Goal: Information Seeking & Learning: Learn about a topic

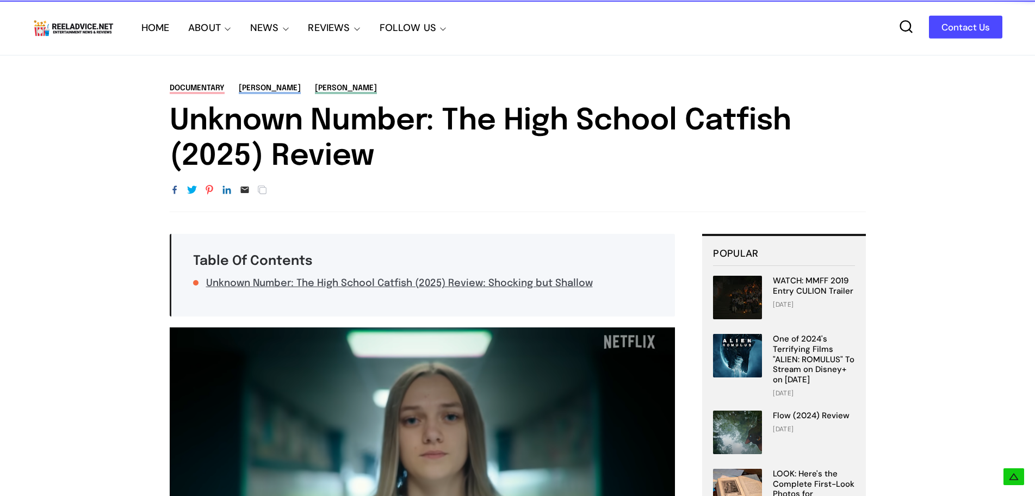
scroll to position [1705, 0]
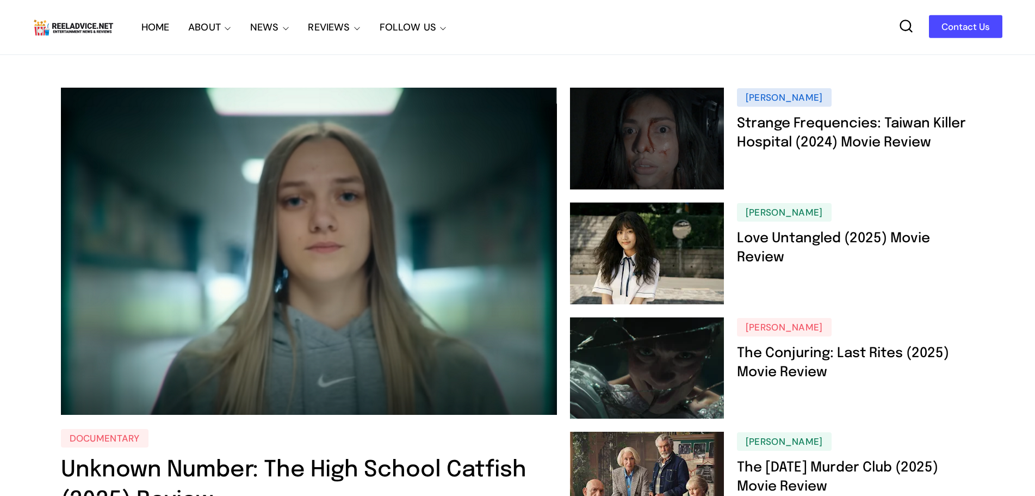
click at [911, 20] on icon at bounding box center [906, 25] width 15 height 15
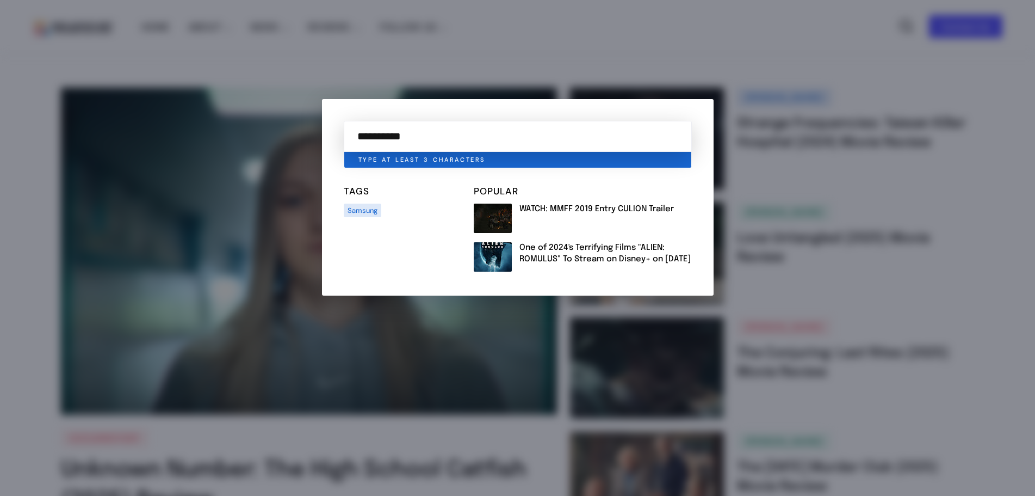
type input "**********"
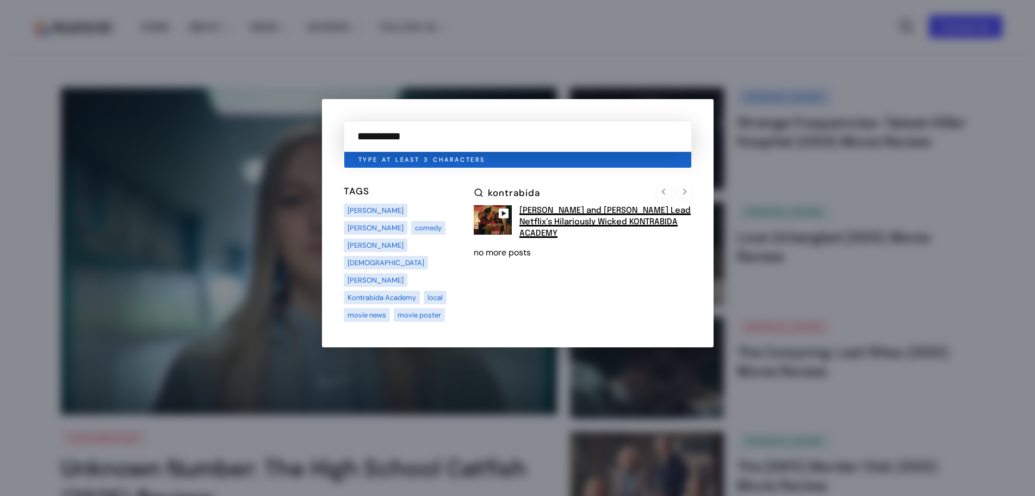
click at [560, 219] on link "Barbie Forteza and Eugene Domingo Lead Netflix’s Hilariously Wicked KONTRABIDA …" at bounding box center [605, 222] width 171 height 32
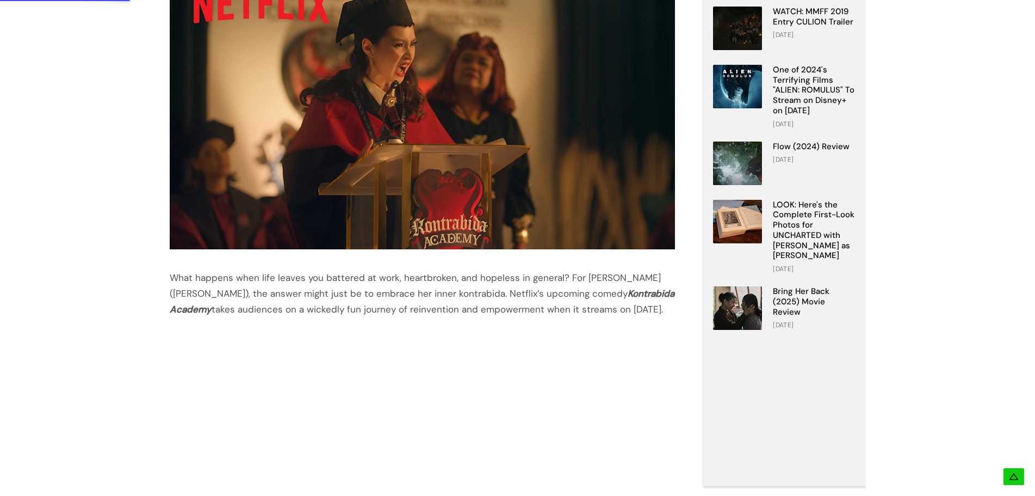
scroll to position [544, 0]
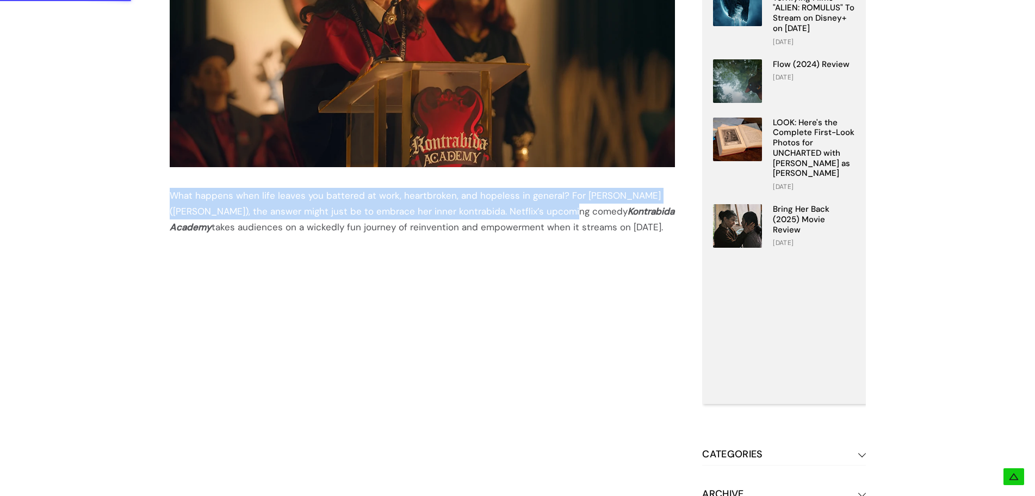
drag, startPoint x: 188, startPoint y: 195, endPoint x: 530, endPoint y: 210, distance: 342.0
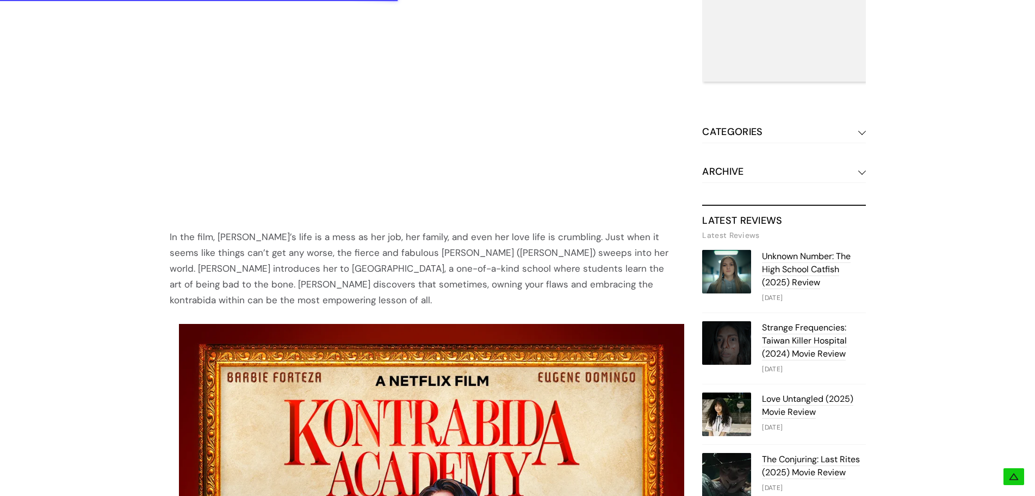
scroll to position [871, 0]
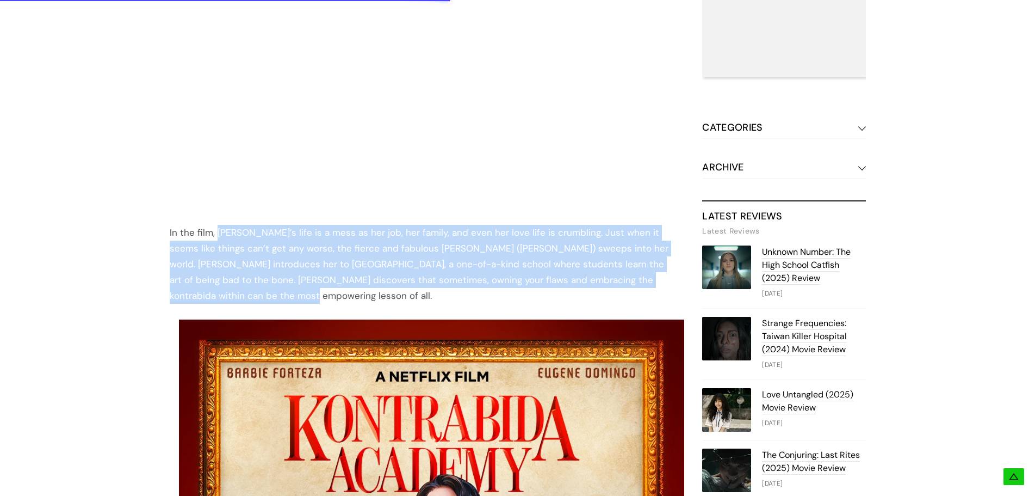
drag, startPoint x: 218, startPoint y: 237, endPoint x: 294, endPoint y: 291, distance: 93.3
click at [294, 291] on div "In the film, [PERSON_NAME]’s life is a mess as her job, her family, and even he…" at bounding box center [423, 264] width 506 height 79
copy div "[PERSON_NAME]’s life is a mess as her job, her family, and even her love life i…"
